Goal: Information Seeking & Learning: Learn about a topic

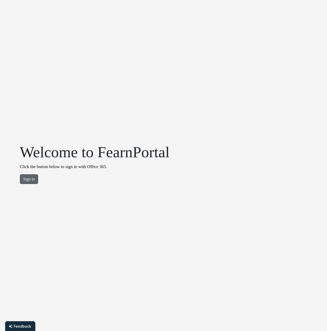
click at [33, 177] on button "Sign in" at bounding box center [29, 179] width 19 height 10
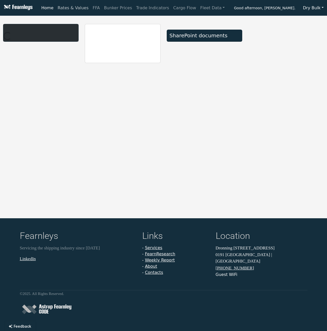
click at [81, 8] on link "Rates & Values" at bounding box center [73, 8] width 35 height 10
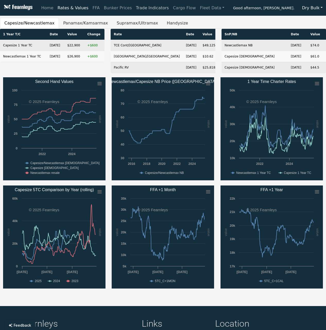
click at [142, 4] on link "Trade Indicators" at bounding box center [152, 8] width 37 height 10
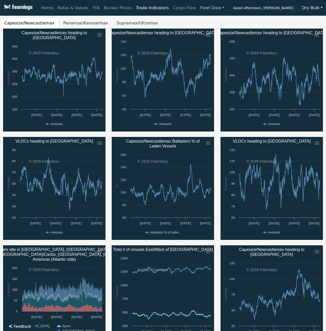
click at [202, 5] on link "Fleet Data" at bounding box center [212, 8] width 29 height 10
click at [137, 14] on nav "Home Rates & Values FFA Bunker Prices Trade Indicators Cargo Flow Fleet Data Fl…" at bounding box center [163, 8] width 326 height 16
click at [65, 7] on link "Rates & Values" at bounding box center [73, 8] width 35 height 10
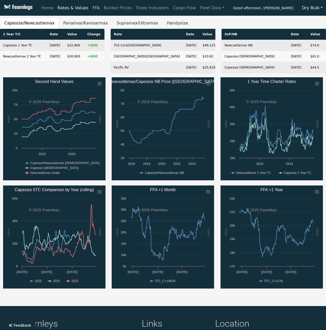
click at [93, 8] on link "FFA" at bounding box center [96, 8] width 11 height 10
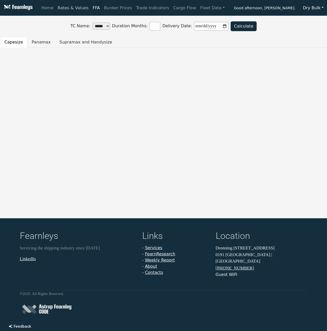
click at [72, 6] on link "Rates & Values" at bounding box center [73, 8] width 35 height 10
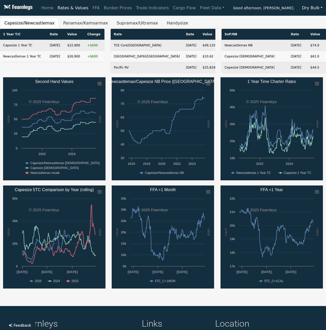
click at [311, 7] on button "Dry Bulk" at bounding box center [312, 8] width 27 height 10
click at [108, 8] on link "Bunker Prices" at bounding box center [118, 8] width 32 height 10
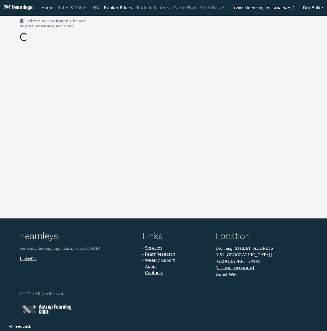
click at [44, 7] on link "Home" at bounding box center [47, 8] width 16 height 10
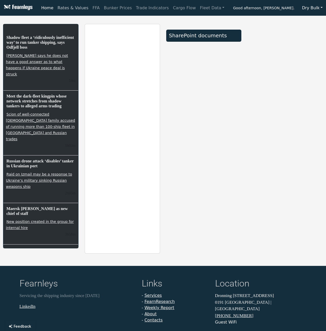
click at [76, 10] on link "Rates & Values" at bounding box center [73, 8] width 35 height 10
